Goal: Complete application form

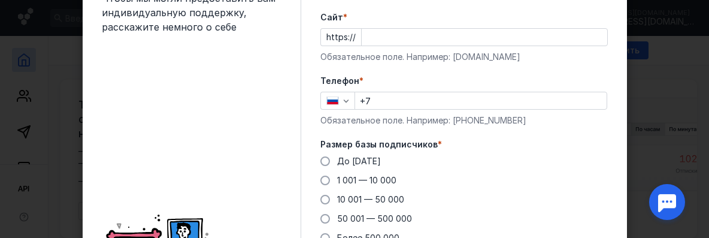
scroll to position [61, 0]
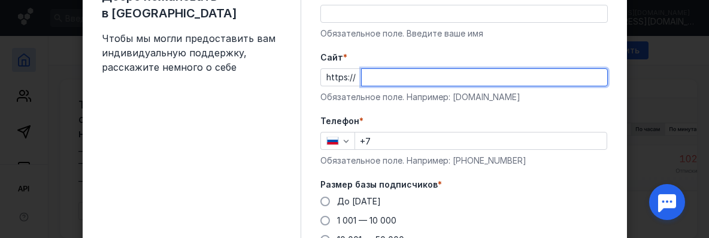
click at [364, 74] on input "Cайт *" at bounding box center [485, 77] width 246 height 17
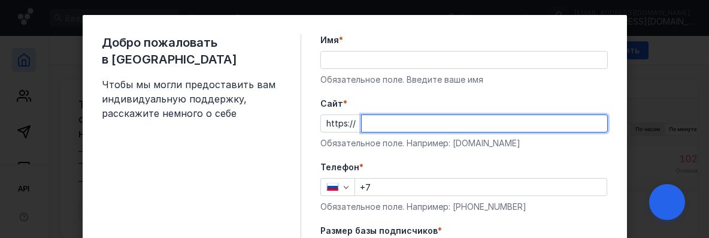
scroll to position [0, 0]
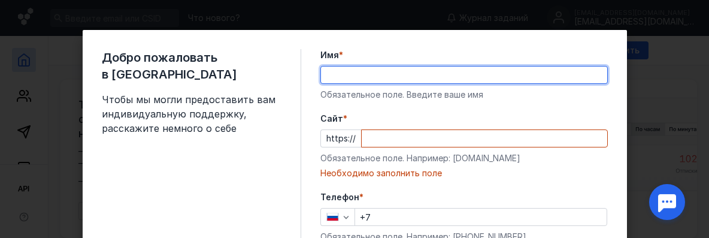
click at [342, 75] on input "Имя *" at bounding box center [464, 75] width 286 height 17
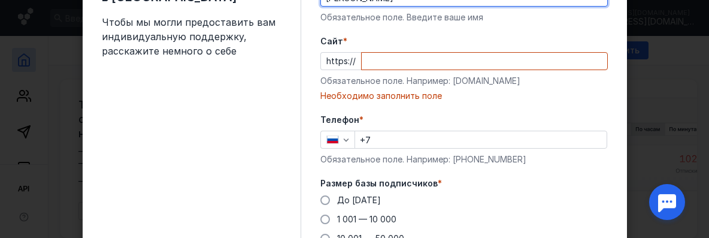
scroll to position [80, 0]
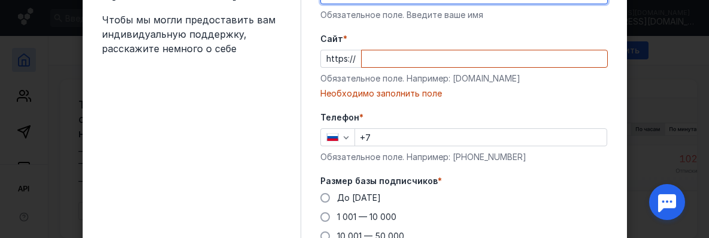
type input "[PERSON_NAME]"
click at [364, 62] on input "Cайт *" at bounding box center [485, 58] width 246 height 17
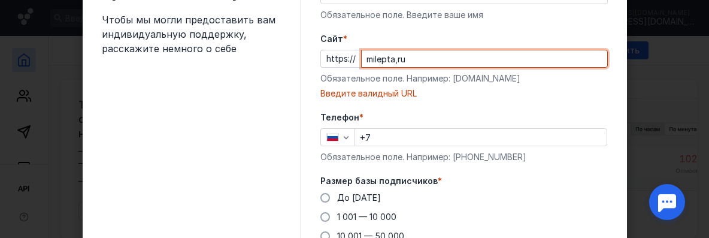
type input "milepta,ru"
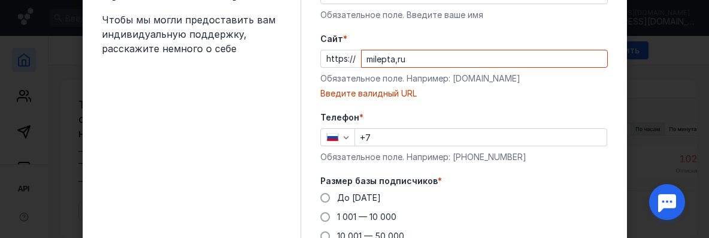
click at [280, 69] on div "Добро пожаловать в Sendsay Чтобы мы могли предоставить вам индивидуальную подде…" at bounding box center [202, 157] width 200 height 376
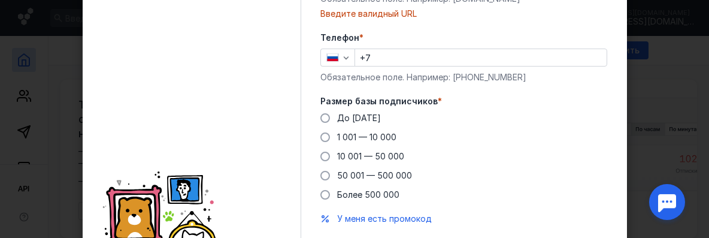
scroll to position [119, 0]
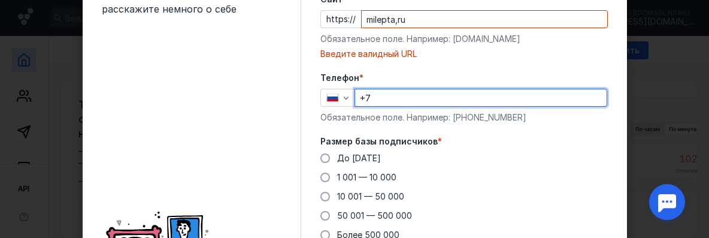
click at [378, 97] on input "+7" at bounding box center [481, 97] width 252 height 17
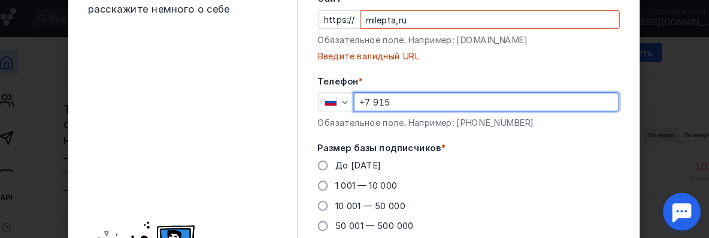
type input "+7 915"
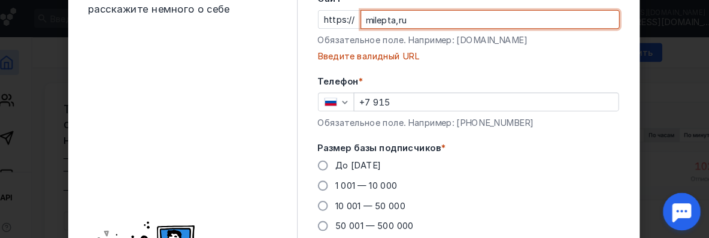
click at [548, 14] on input "milepta,ru" at bounding box center [485, 19] width 246 height 17
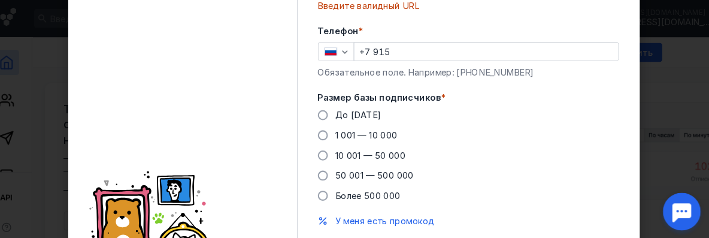
scroll to position [199, 0]
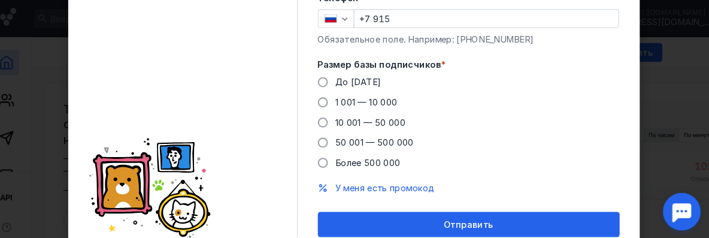
type input "milepta,ru 205 70 64"
click at [321, 72] on div "Размер базы подписчиков * До [DATE] 1 001 — 10 000 10 001 — 50 000 50 001 — 500…" at bounding box center [465, 108] width 288 height 105
click at [321, 74] on span at bounding box center [326, 79] width 10 height 10
click at [0, 0] on input "До [DATE]" at bounding box center [0, 0] width 0 height 0
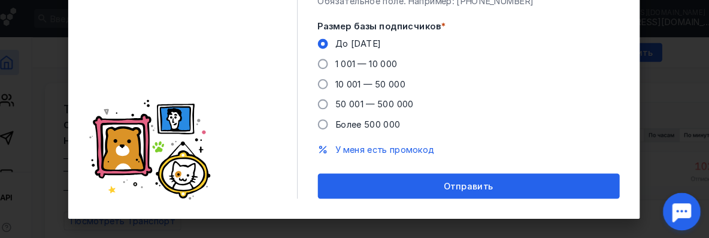
scroll to position [236, 0]
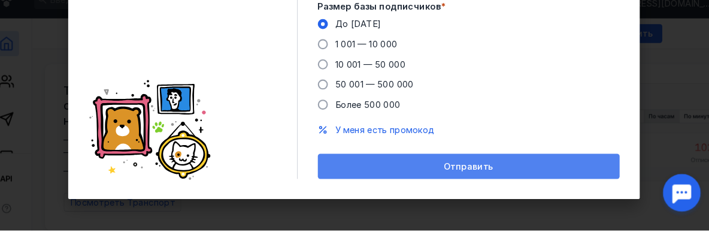
click at [464, 173] on span "Отправить" at bounding box center [463, 177] width 47 height 10
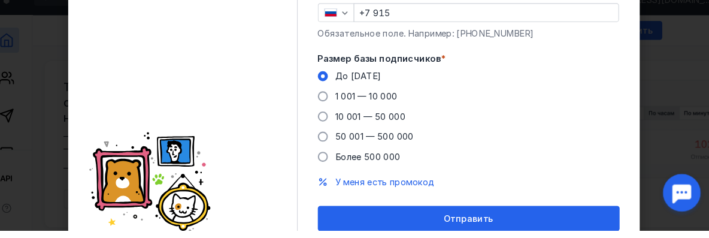
scroll to position [116, 0]
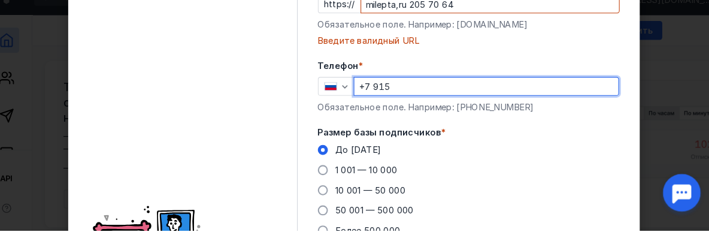
click at [396, 102] on input "+7 915" at bounding box center [481, 100] width 252 height 17
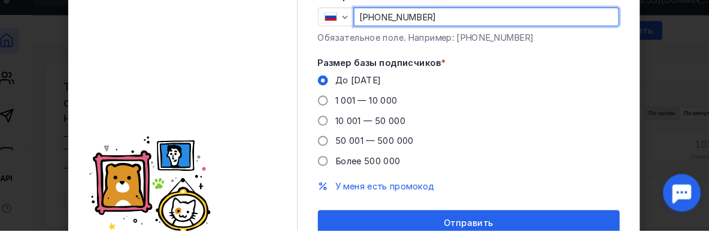
scroll to position [236, 0]
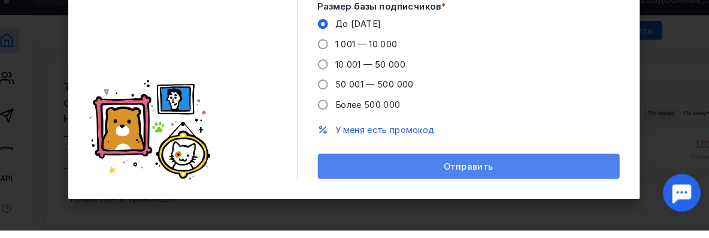
type input "[PHONE_NUMBER]"
click at [446, 171] on div "Отправить" at bounding box center [465, 177] width 288 height 24
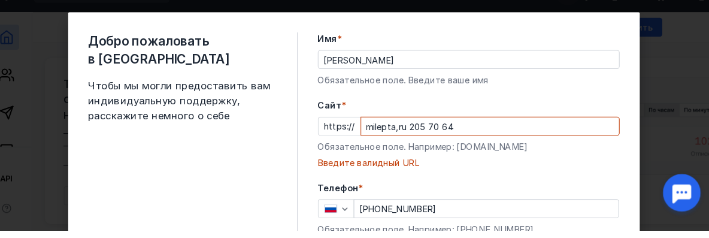
scroll to position [0, 0]
click at [446, 134] on input "milepta,ru 205 70 64" at bounding box center [485, 138] width 246 height 17
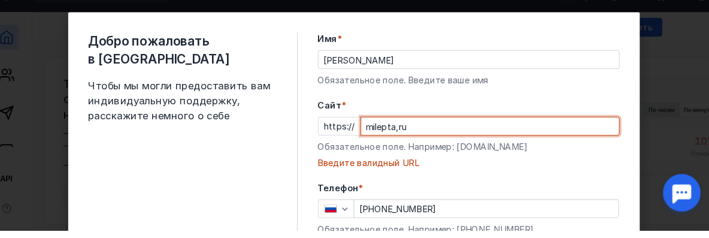
click at [391, 135] on input "milepta,ru" at bounding box center [485, 138] width 246 height 17
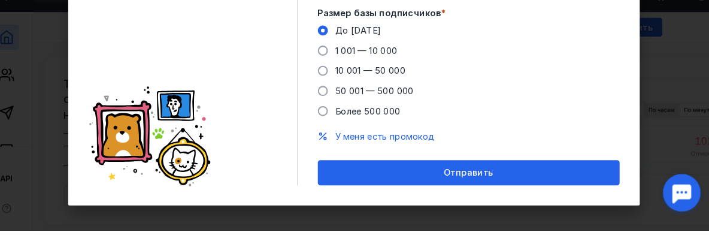
scroll to position [221, 0]
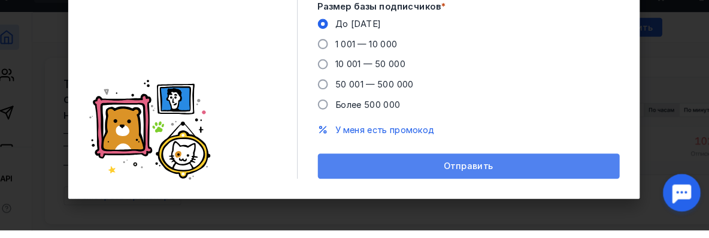
type input "[DOMAIN_NAME]"
click at [413, 176] on div "Отправить" at bounding box center [465, 177] width 276 height 10
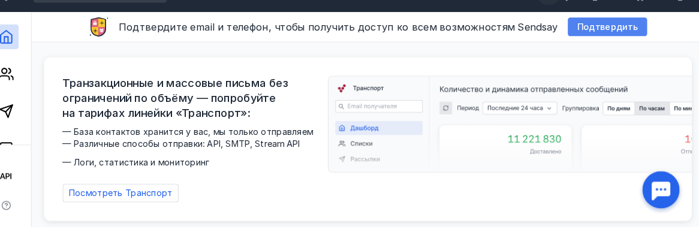
click at [597, 43] on span "Подтвердить" at bounding box center [605, 45] width 59 height 10
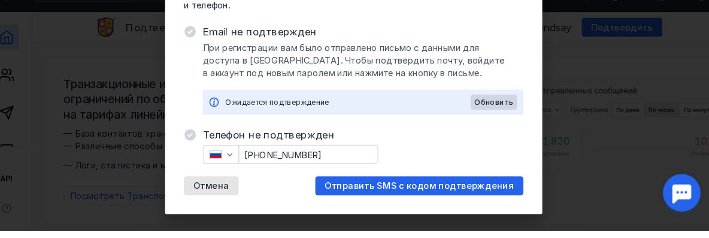
scroll to position [107, 0]
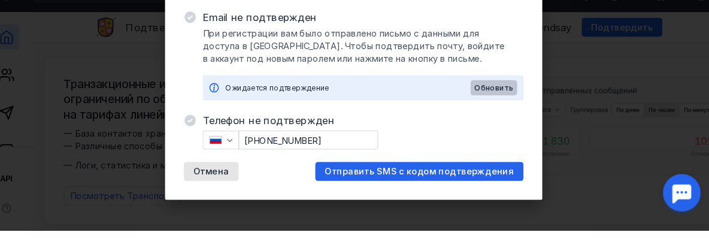
click at [489, 99] on span "Обновить" at bounding box center [488, 102] width 37 height 8
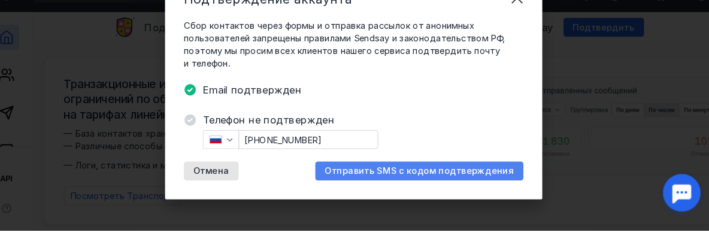
click at [409, 181] on span "Отправить SMS с кодом подтверждения" at bounding box center [417, 181] width 180 height 10
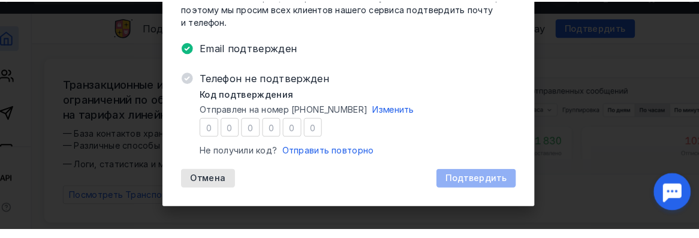
scroll to position [86, 0]
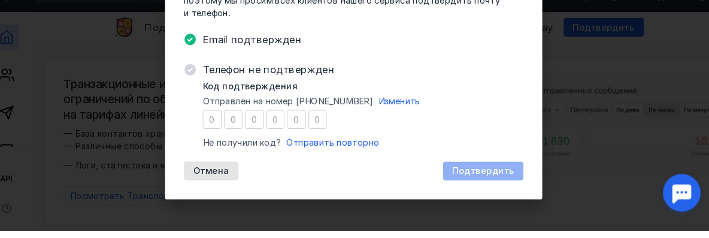
type input "2"
type input "1"
type input "8"
type input "9"
type input "8"
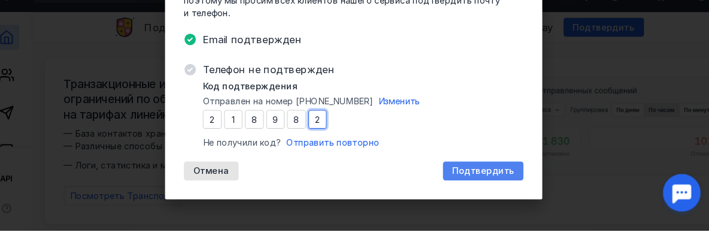
type input "2"
click at [472, 180] on span "Подтвердить" at bounding box center [478, 181] width 59 height 10
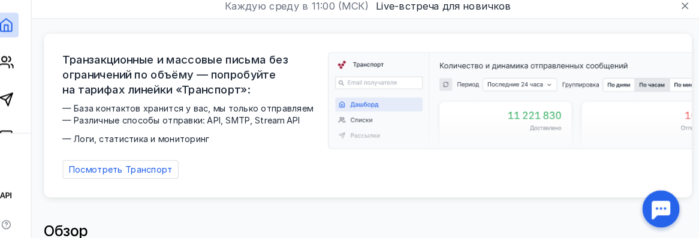
scroll to position [0, 0]
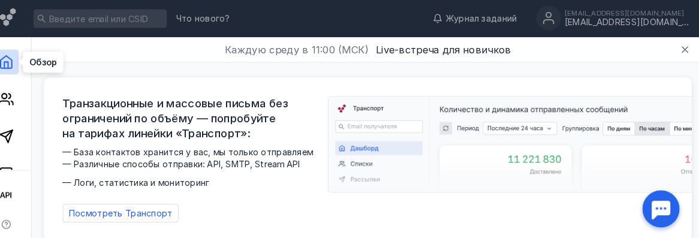
click at [22, 54] on icon at bounding box center [24, 60] width 14 height 14
click at [20, 59] on icon at bounding box center [24, 60] width 14 height 14
click at [25, 93] on icon at bounding box center [24, 96] width 14 height 14
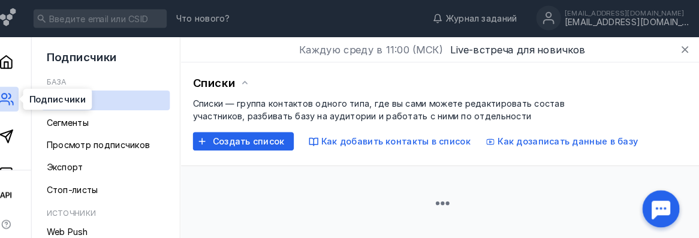
click at [25, 93] on icon at bounding box center [24, 96] width 14 height 14
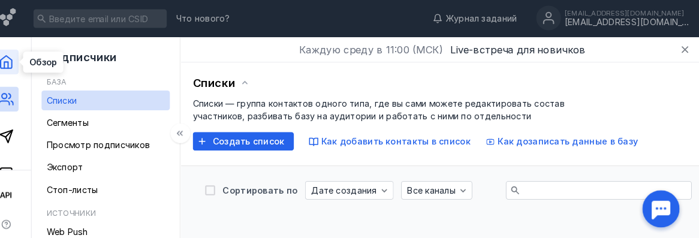
click at [22, 62] on polyline at bounding box center [24, 63] width 4 height 6
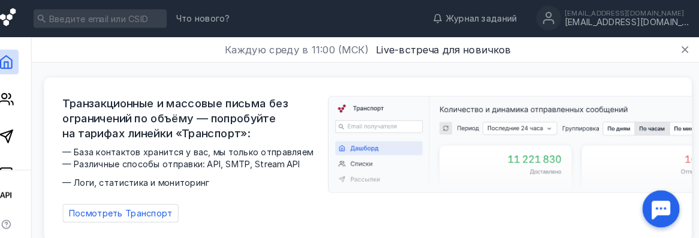
click at [22, 15] on icon at bounding box center [25, 16] width 15 height 17
click at [366, 139] on img at bounding box center [535, 139] width 398 height 92
click at [370, 140] on img at bounding box center [535, 139] width 398 height 92
click at [391, 179] on img at bounding box center [535, 139] width 398 height 92
click at [388, 139] on img at bounding box center [535, 139] width 398 height 92
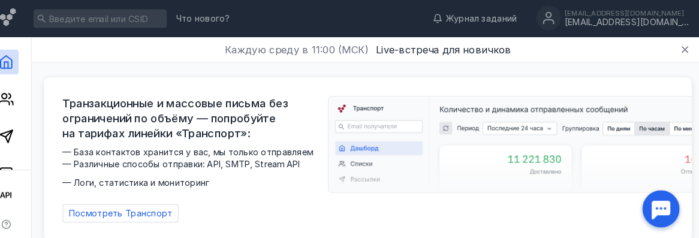
click at [334, 135] on div "Транзакционные и массовые письма без ограничений по объёму — попробуйте на тари…" at bounding box center [373, 154] width 590 height 122
click at [210, 16] on span "Что нового?" at bounding box center [214, 18] width 52 height 8
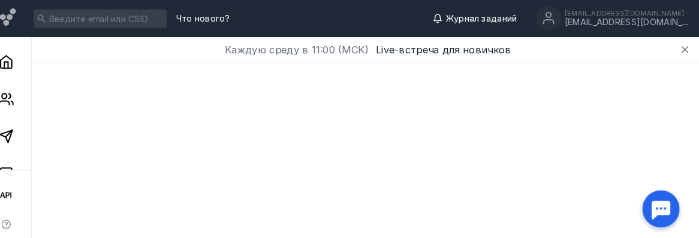
click at [516, 16] on span "Журнал заданий" at bounding box center [483, 18] width 69 height 12
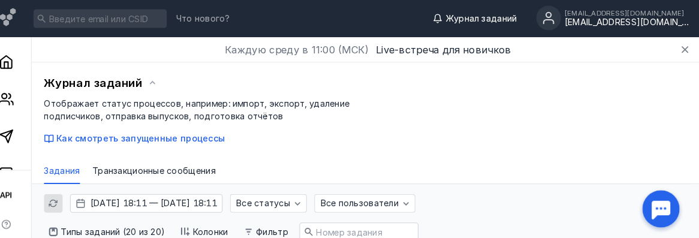
click at [621, 17] on div "[EMAIL_ADDRESS][DOMAIN_NAME] [EMAIL_ADDRESS][DOMAIN_NAME]" at bounding box center [624, 18] width 120 height 18
click at [415, 81] on div "Журнал заданий" at bounding box center [374, 80] width 626 height 18
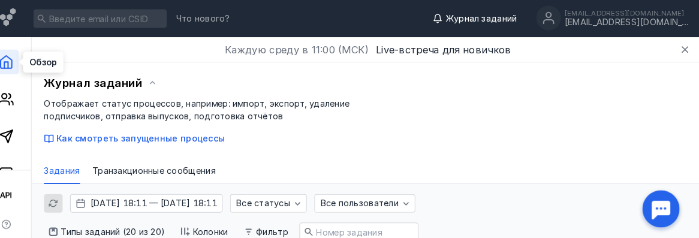
click at [19, 59] on icon at bounding box center [24, 60] width 14 height 14
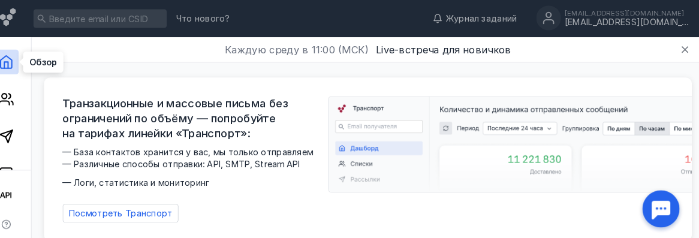
click at [29, 56] on icon at bounding box center [24, 60] width 14 height 14
click at [21, 56] on icon at bounding box center [24, 60] width 11 height 12
click at [238, 69] on div "Транзакционные и массовые письма без ограничений по объёму — попробуйте на тари…" at bounding box center [374, 150] width 626 height 179
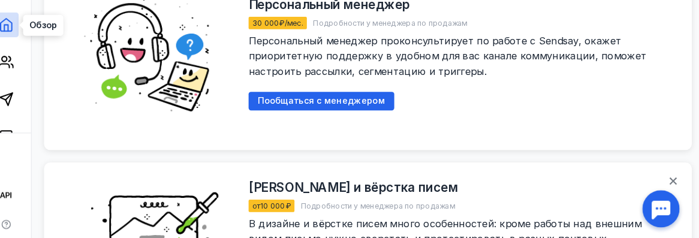
click at [27, 22] on icon at bounding box center [24, 24] width 14 height 14
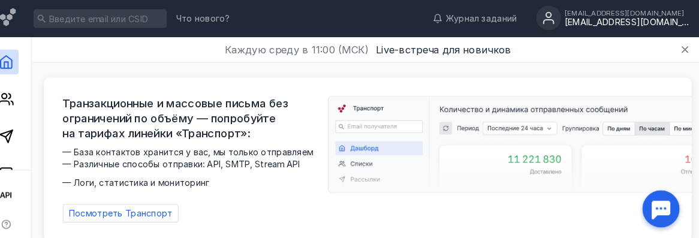
click at [560, 14] on circle at bounding box center [548, 17] width 24 height 24
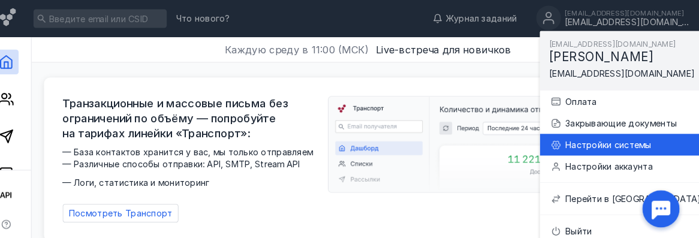
click at [603, 135] on div "Настройки системы" at bounding box center [631, 140] width 134 height 12
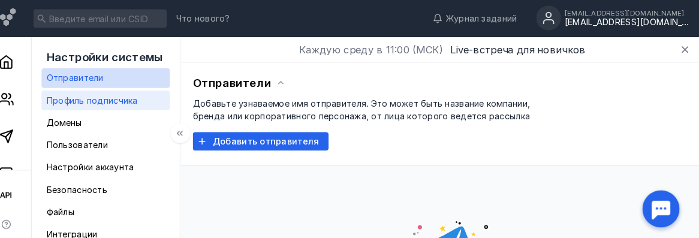
click at [106, 91] on div "Профиль подписчика" at bounding box center [107, 97] width 88 height 14
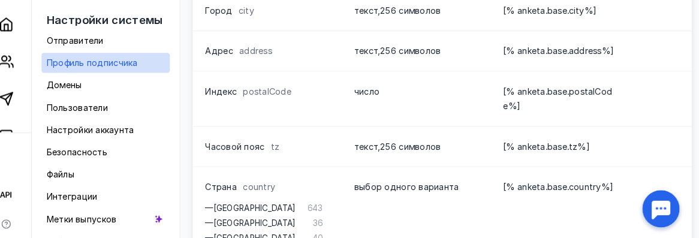
scroll to position [428, 0]
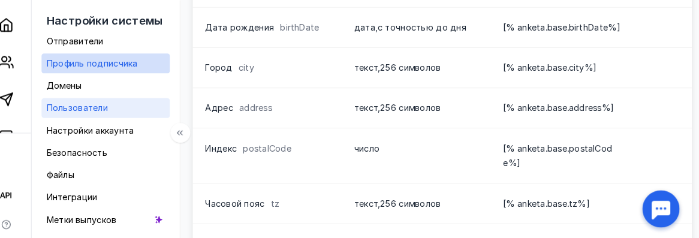
click at [111, 97] on link "Пользователи" at bounding box center [120, 104] width 124 height 19
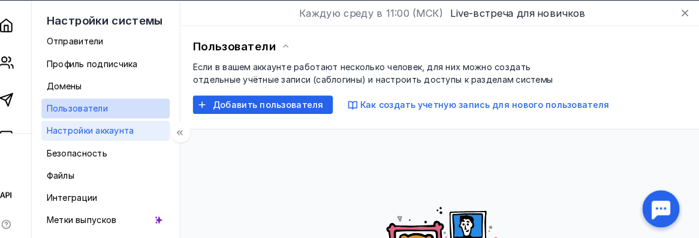
click at [125, 123] on span "Настройки аккаунта" at bounding box center [105, 126] width 84 height 10
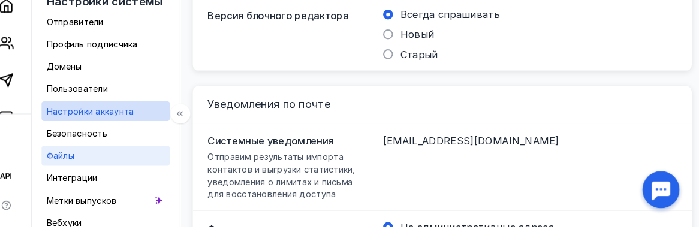
scroll to position [421, 0]
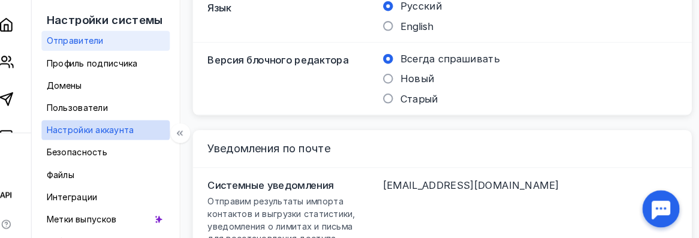
click at [103, 34] on div "Отправители" at bounding box center [90, 39] width 55 height 14
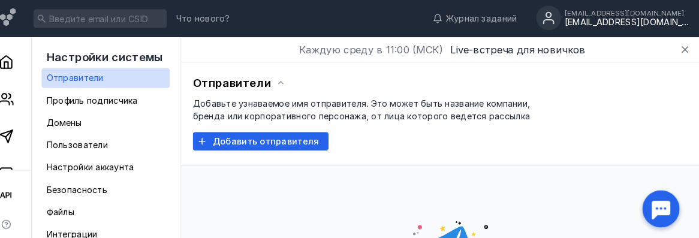
click at [560, 16] on circle at bounding box center [548, 17] width 24 height 24
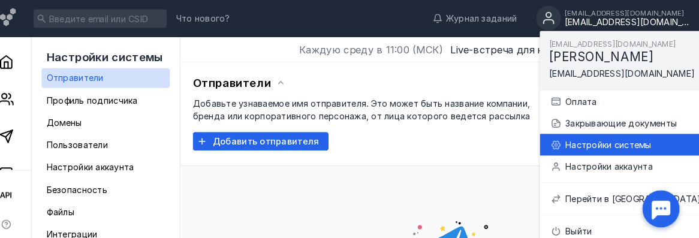
click at [594, 137] on div "Настройки системы" at bounding box center [631, 140] width 134 height 12
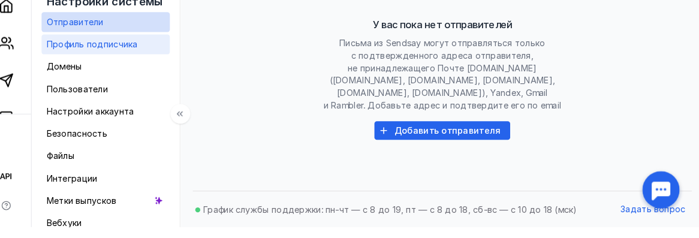
click at [125, 55] on div "Профиль подписчика" at bounding box center [107, 61] width 88 height 14
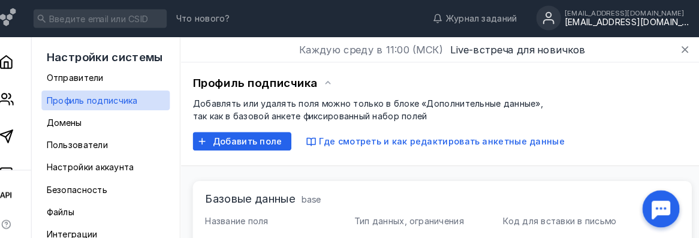
click at [560, 18] on circle at bounding box center [548, 17] width 24 height 24
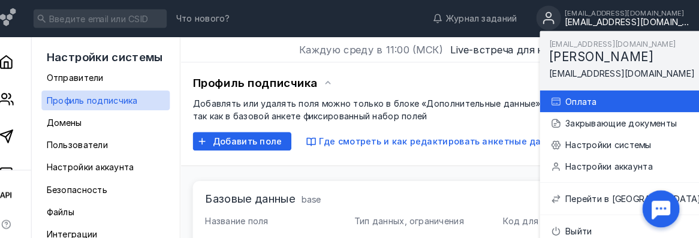
click at [572, 91] on div "Оплата" at bounding box center [623, 97] width 149 height 21
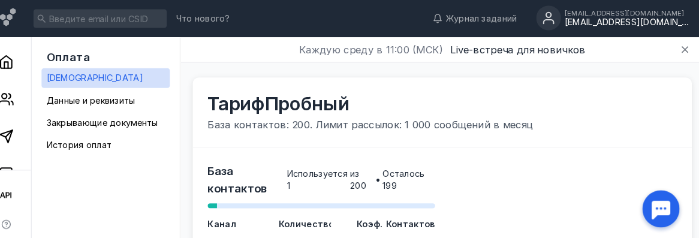
click at [560, 18] on circle at bounding box center [548, 17] width 24 height 24
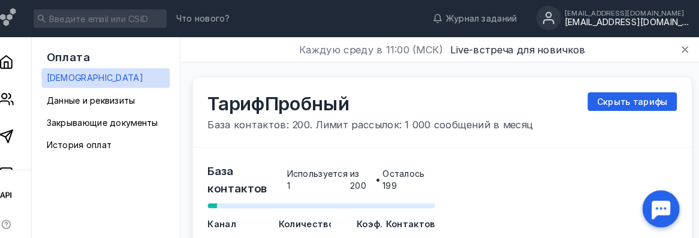
click at [551, 16] on icon at bounding box center [548, 14] width 5 height 5
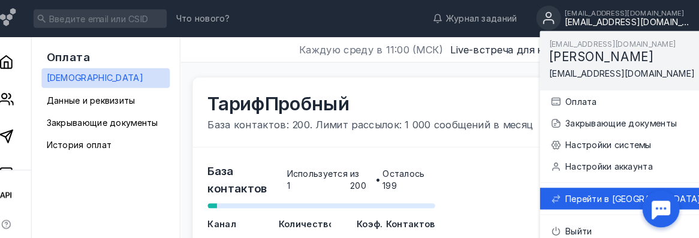
click at [607, 201] on div "Перейти в [GEOGRAPHIC_DATA]" at bounding box center [623, 192] width 149 height 21
